Goal: Task Accomplishment & Management: Manage account settings

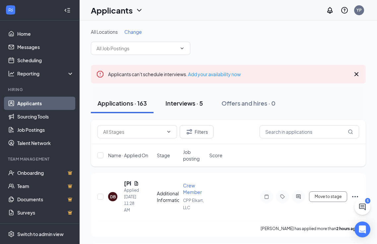
click at [182, 107] on div "Interviews · 5" at bounding box center [183, 103] width 37 height 8
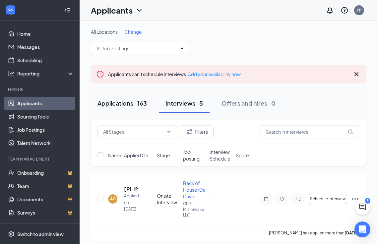
click at [130, 99] on div "Applications · 163" at bounding box center [121, 103] width 49 height 8
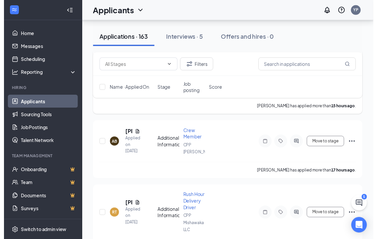
scroll to position [265, 0]
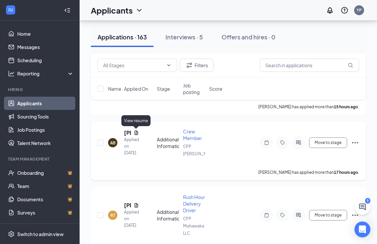
click at [137, 133] on icon "Document" at bounding box center [136, 133] width 4 height 4
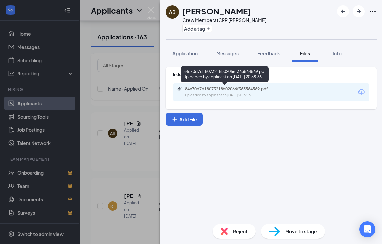
click at [268, 92] on div "84e70d7d18073218b02066f363564569.pdf Uploaded by applicant on [DATE] 20:38:36" at bounding box center [230, 93] width 107 height 12
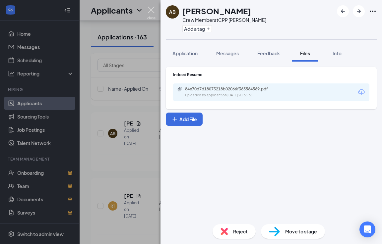
click at [152, 9] on img at bounding box center [151, 13] width 8 height 13
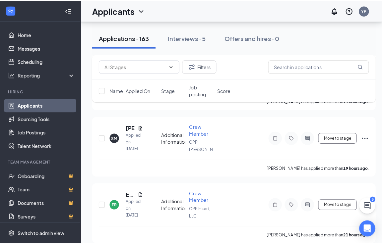
scroll to position [630, 0]
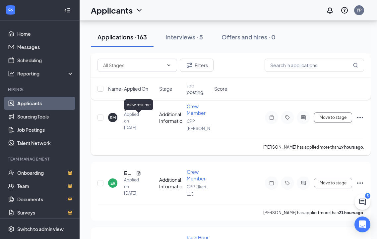
click at [139, 110] on icon "Document" at bounding box center [138, 107] width 5 height 5
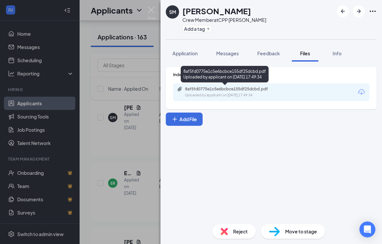
click at [266, 92] on div "8af5fd0775e1c5e6bcbce155df25dcbd.pdf" at bounding box center [231, 89] width 93 height 5
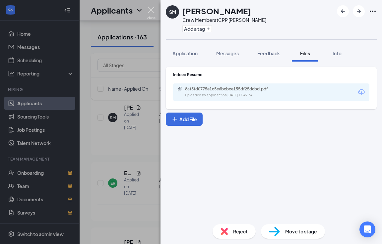
click at [153, 8] on img at bounding box center [151, 13] width 8 height 13
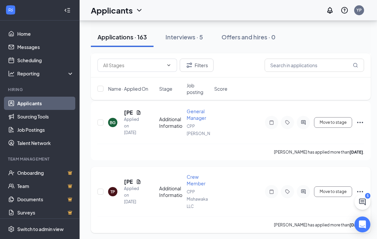
scroll to position [895, 0]
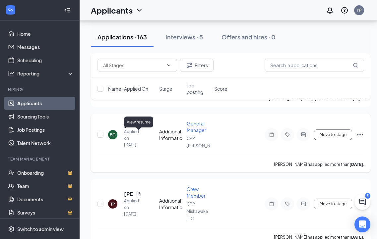
click at [138, 127] on icon "Document" at bounding box center [139, 125] width 4 height 4
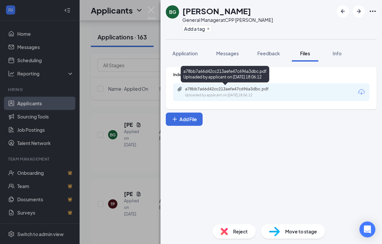
click at [229, 90] on div "a78bb7a66d42cc213aefe47c696a3dbc.pdf" at bounding box center [231, 89] width 93 height 5
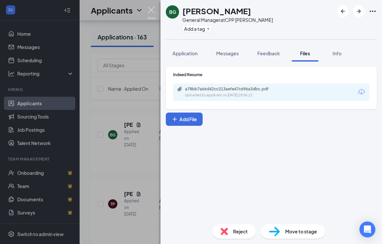
click at [152, 8] on img at bounding box center [151, 13] width 8 height 13
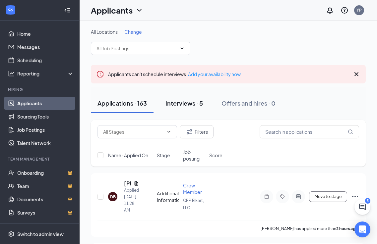
click at [185, 101] on div "Interviews · 5" at bounding box center [183, 103] width 37 height 8
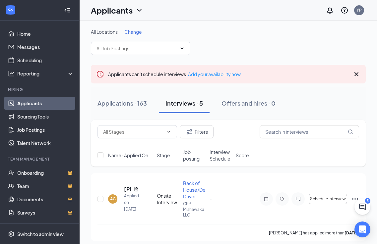
drag, startPoint x: 122, startPoint y: 98, endPoint x: 265, endPoint y: 35, distance: 155.9
click at [122, 96] on button "Applications · 163" at bounding box center [122, 103] width 63 height 20
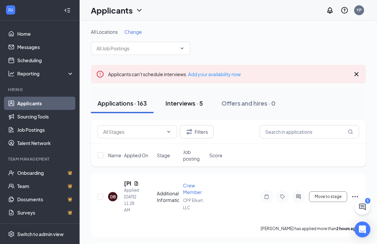
click at [184, 102] on div "Interviews · 5" at bounding box center [183, 103] width 37 height 8
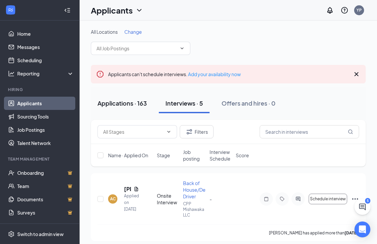
click at [125, 104] on div "Applications · 163" at bounding box center [121, 103] width 49 height 8
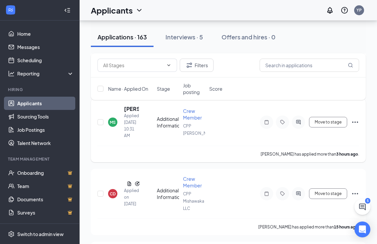
scroll to position [133, 0]
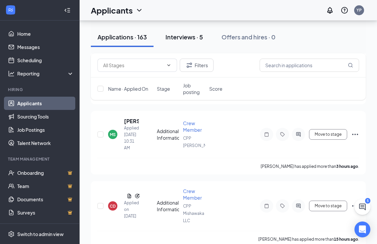
click at [183, 39] on div "Interviews · 5" at bounding box center [183, 37] width 37 height 8
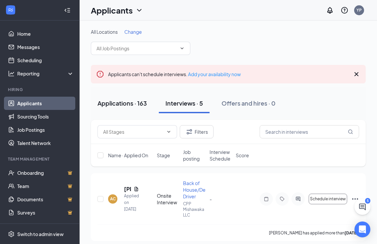
click at [118, 99] on button "Applications · 163" at bounding box center [122, 103] width 63 height 20
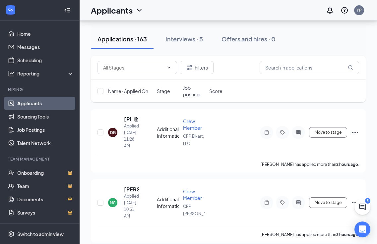
scroll to position [66, 0]
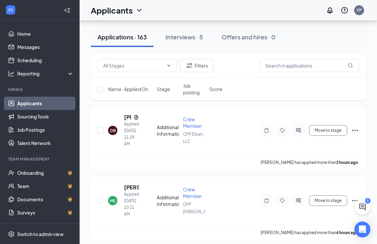
click at [190, 10] on div "Applicants YP" at bounding box center [228, 10] width 297 height 21
click at [191, 38] on div "Interviews · 5" at bounding box center [183, 37] width 37 height 8
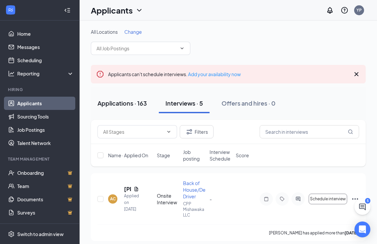
click at [130, 108] on button "Applications · 163" at bounding box center [122, 103] width 63 height 20
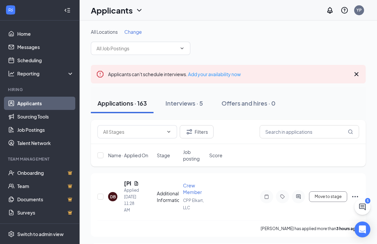
click at [234, 16] on div "Applicants YP" at bounding box center [228, 10] width 297 height 21
